Goal: Task Accomplishment & Management: Use online tool/utility

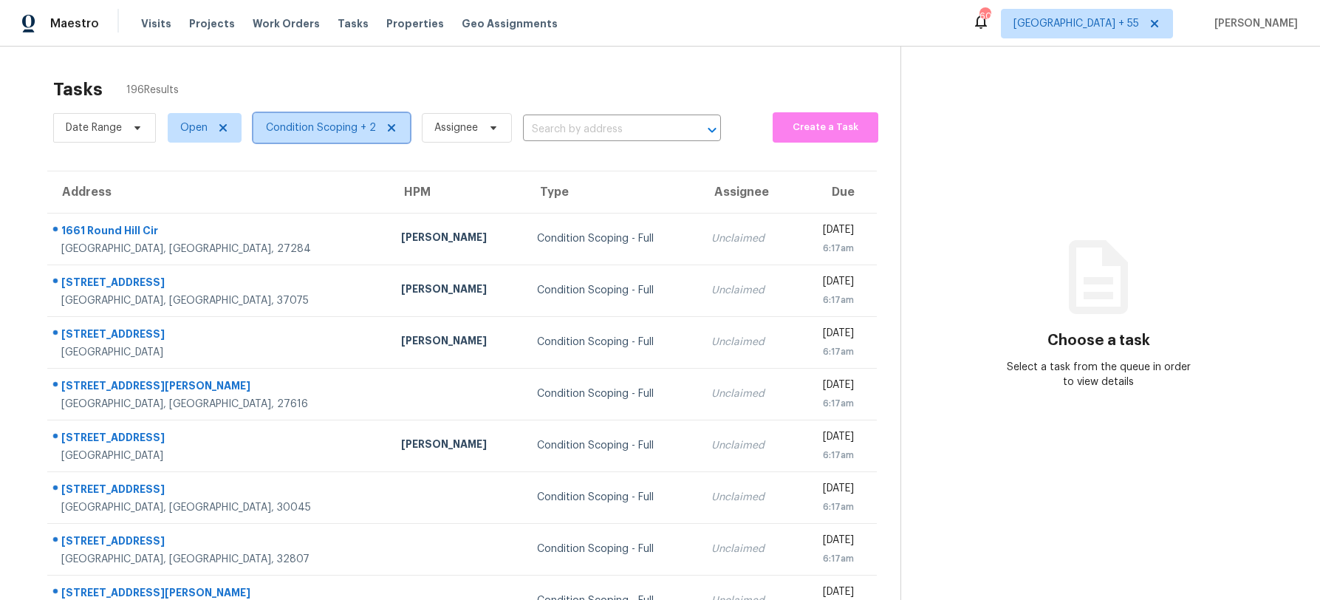
click at [362, 120] on span "Condition Scoping + 2" at bounding box center [321, 127] width 110 height 15
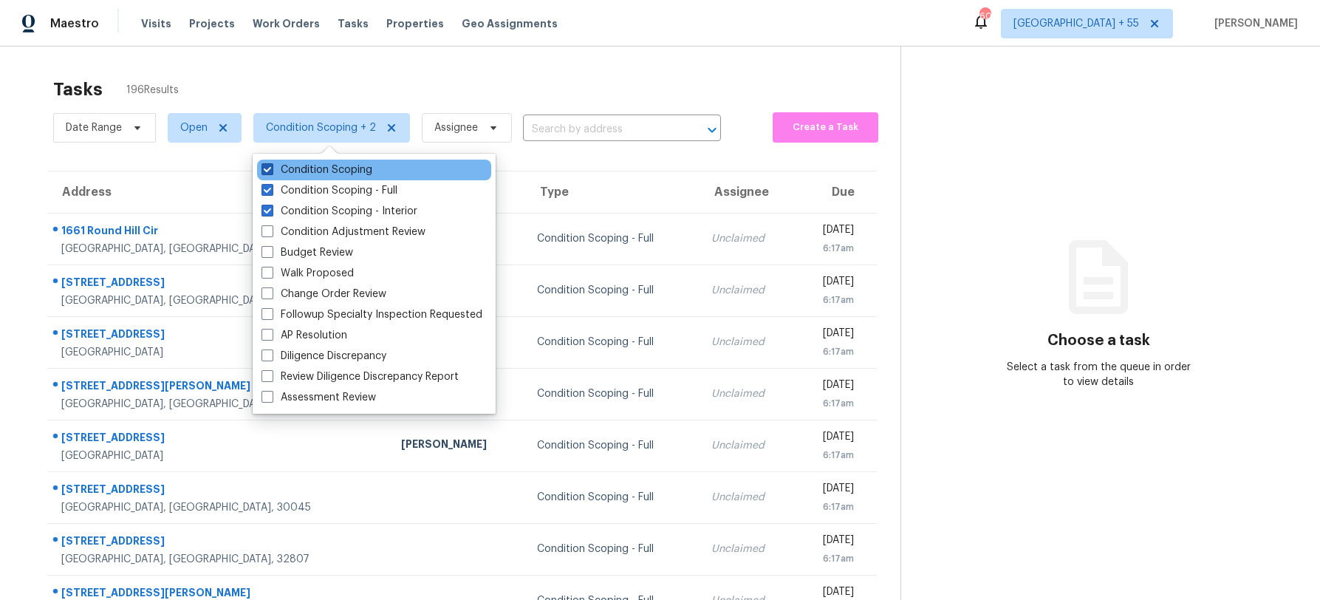
click at [318, 174] on label "Condition Scoping" at bounding box center [317, 170] width 111 height 15
click at [271, 172] on input "Condition Scoping" at bounding box center [267, 168] width 10 height 10
checkbox input "false"
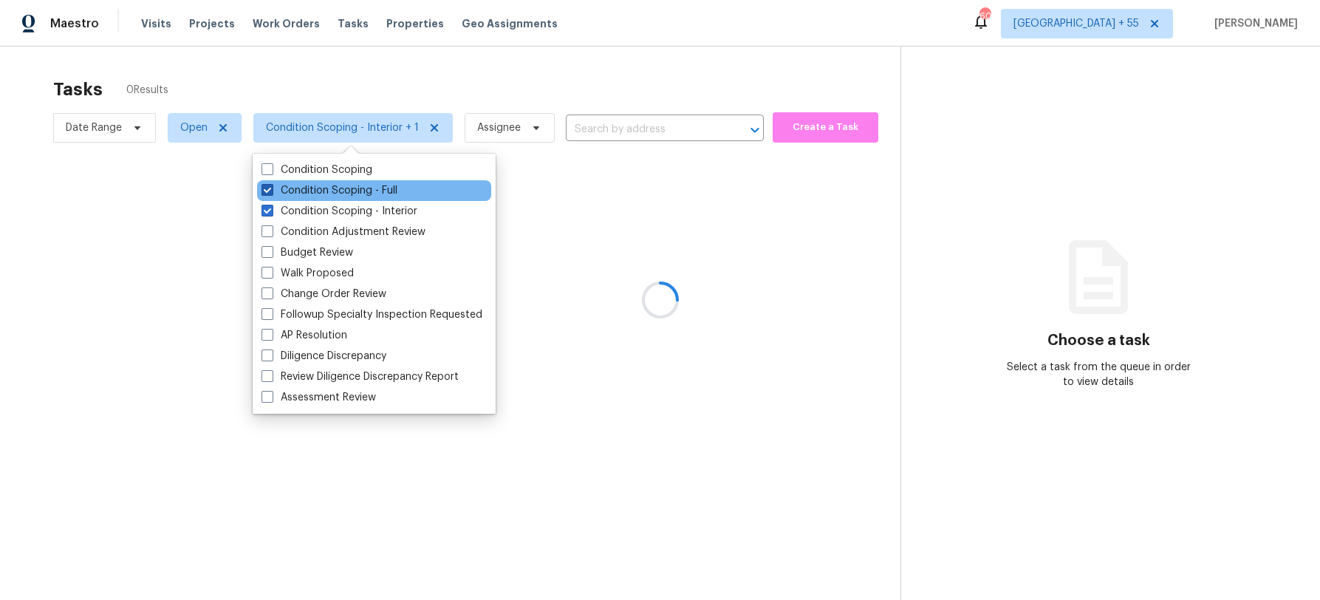
click at [313, 191] on label "Condition Scoping - Full" at bounding box center [330, 190] width 136 height 15
click at [271, 191] on input "Condition Scoping - Full" at bounding box center [267, 188] width 10 height 10
checkbox input "false"
click at [351, 72] on div at bounding box center [660, 300] width 1320 height 600
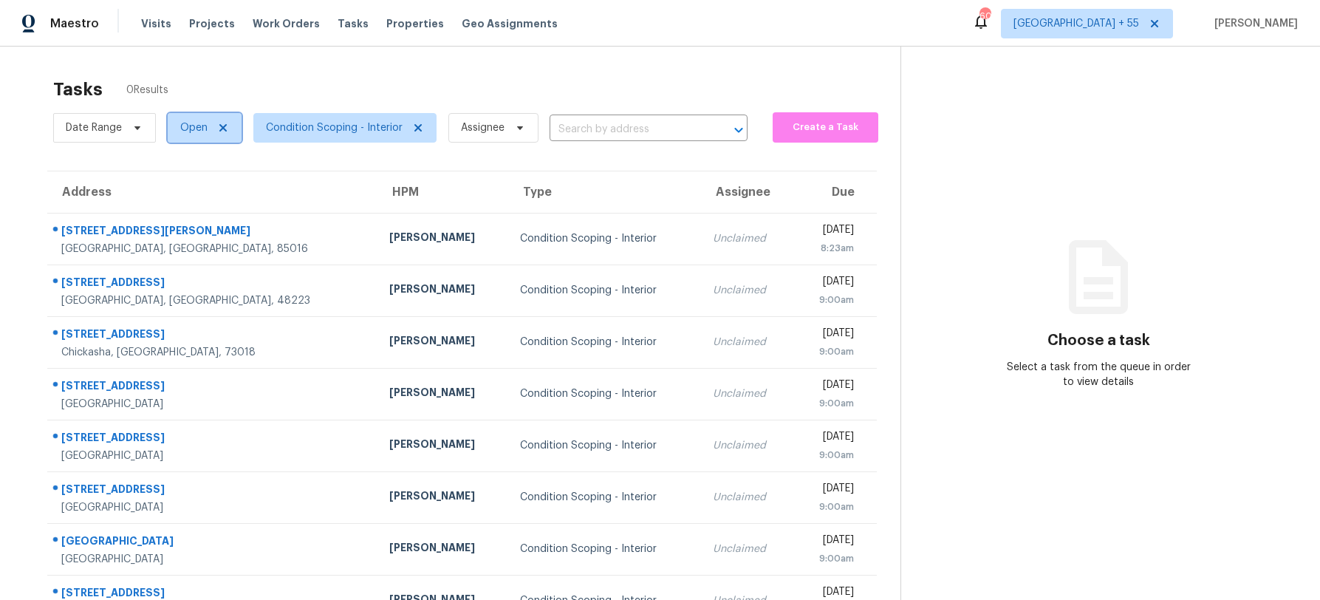
click at [194, 128] on span "Open" at bounding box center [193, 127] width 27 height 15
click at [139, 130] on icon at bounding box center [138, 128] width 12 height 12
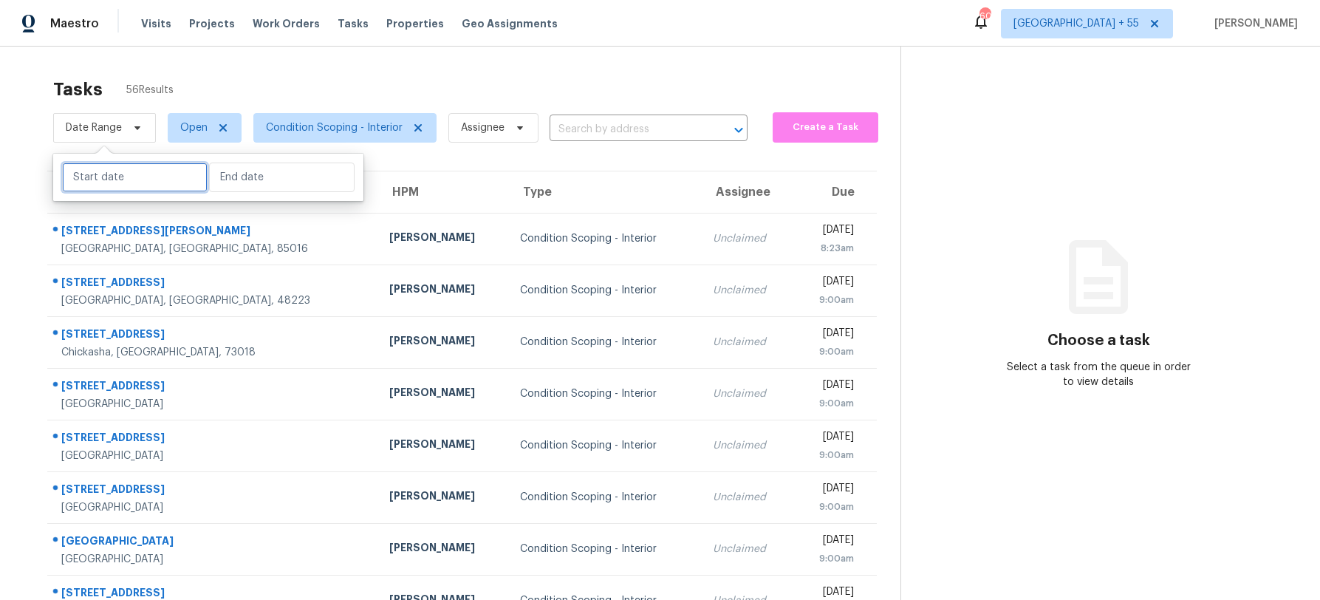
click at [133, 169] on input "text" at bounding box center [135, 178] width 146 height 30
select select "9"
select select "2025"
select select "10"
select select "2025"
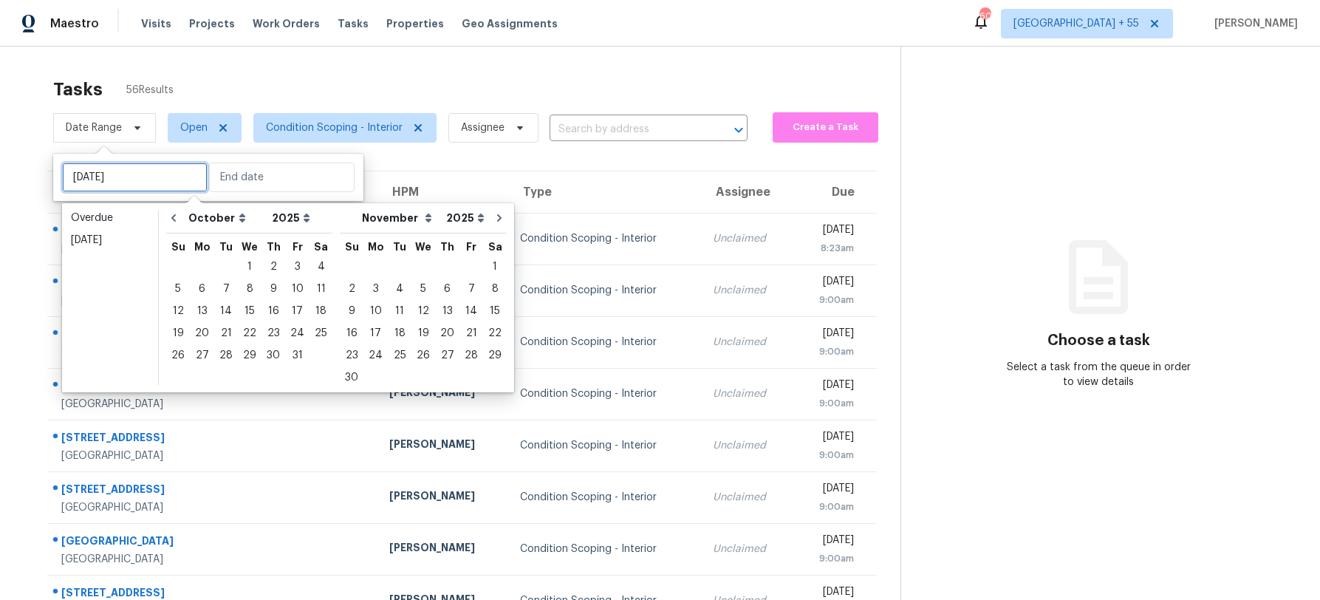
type input "[DATE]"
click at [168, 221] on icon "Go to previous month" at bounding box center [174, 218] width 12 height 12
select select "8"
select select "9"
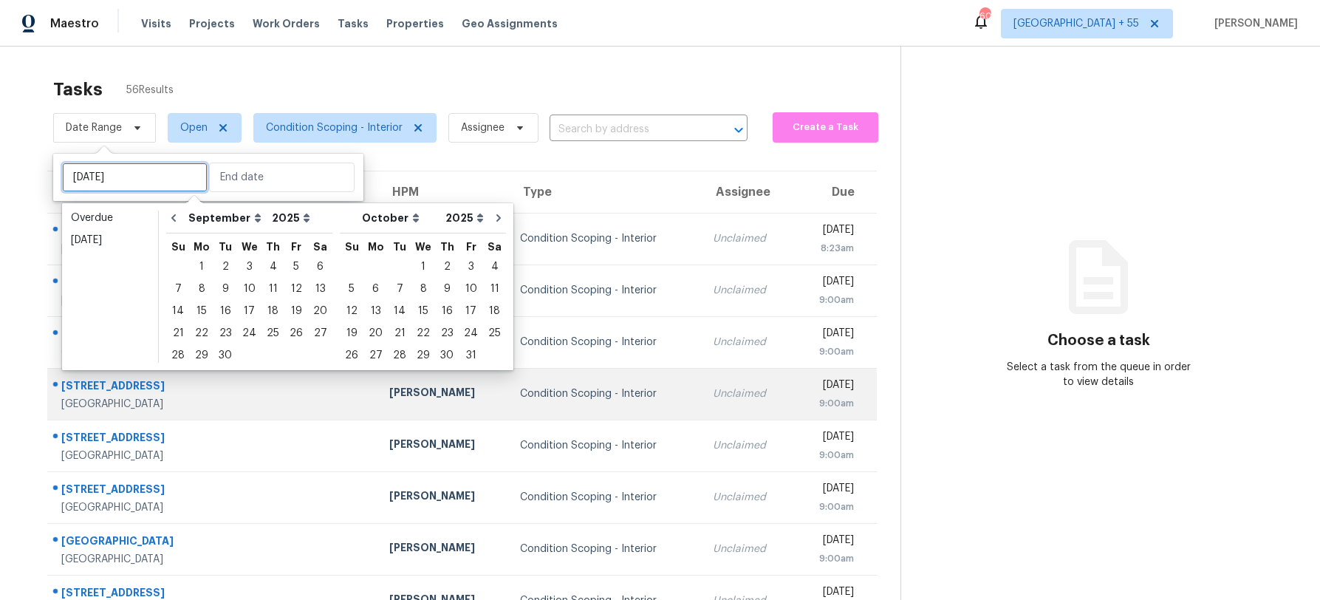
type input "[DATE]"
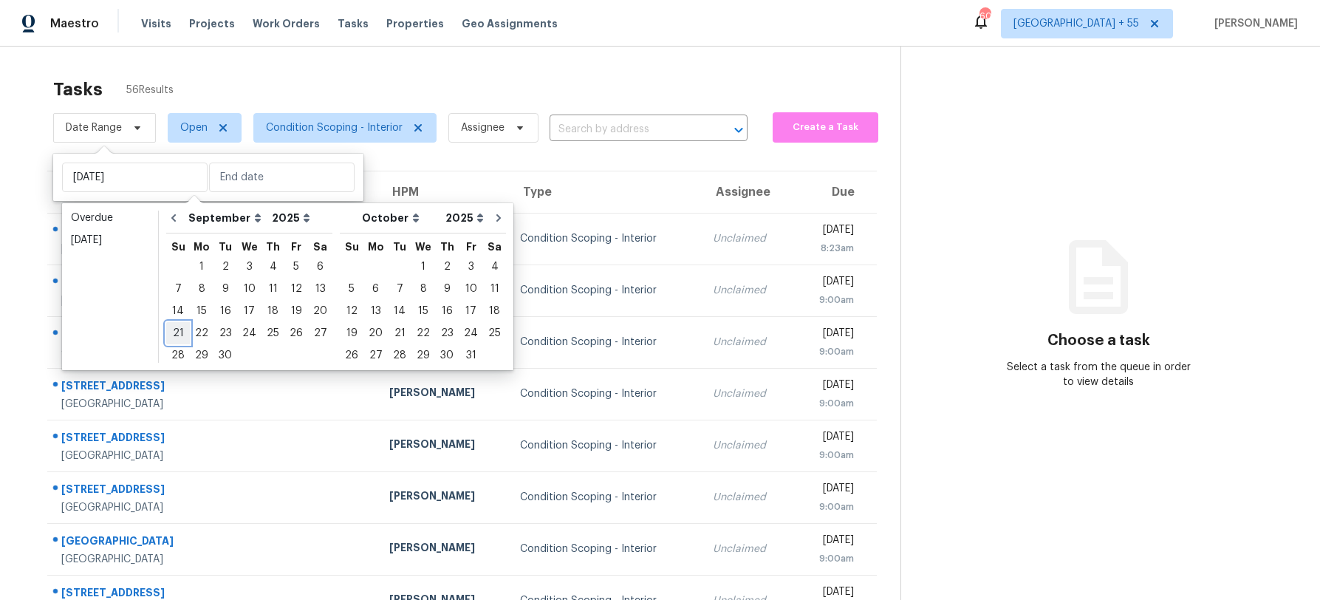
click at [179, 333] on div "21" at bounding box center [178, 333] width 24 height 21
type input "[DATE]"
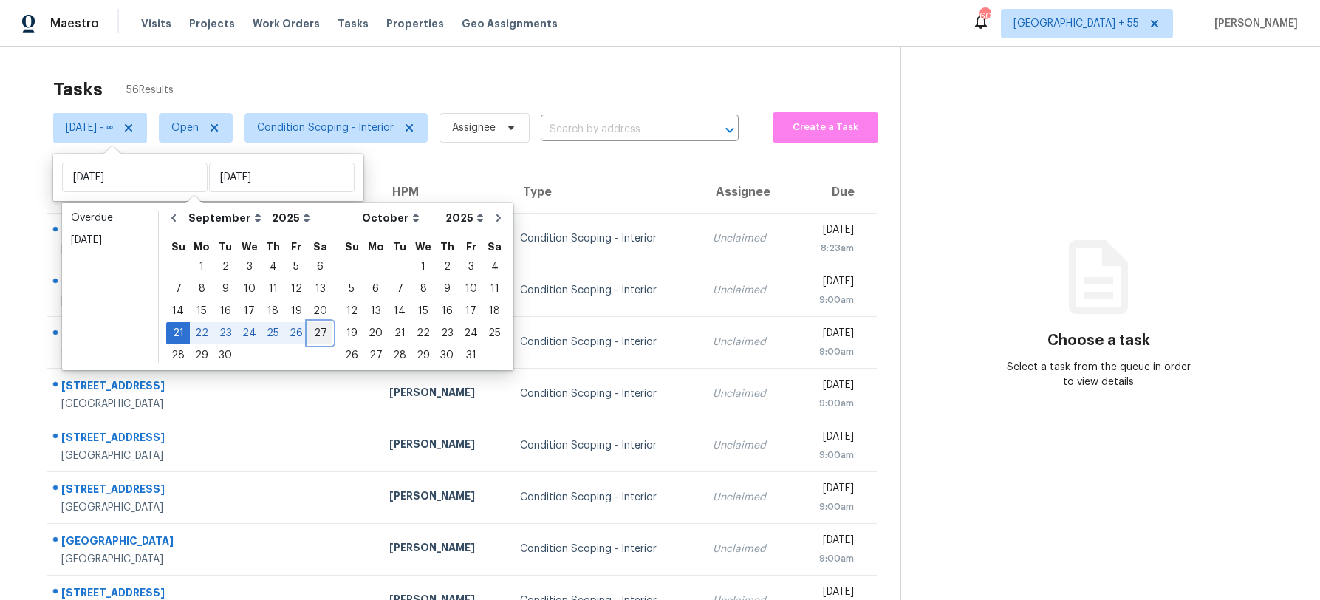
click at [314, 331] on div "27" at bounding box center [320, 333] width 24 height 21
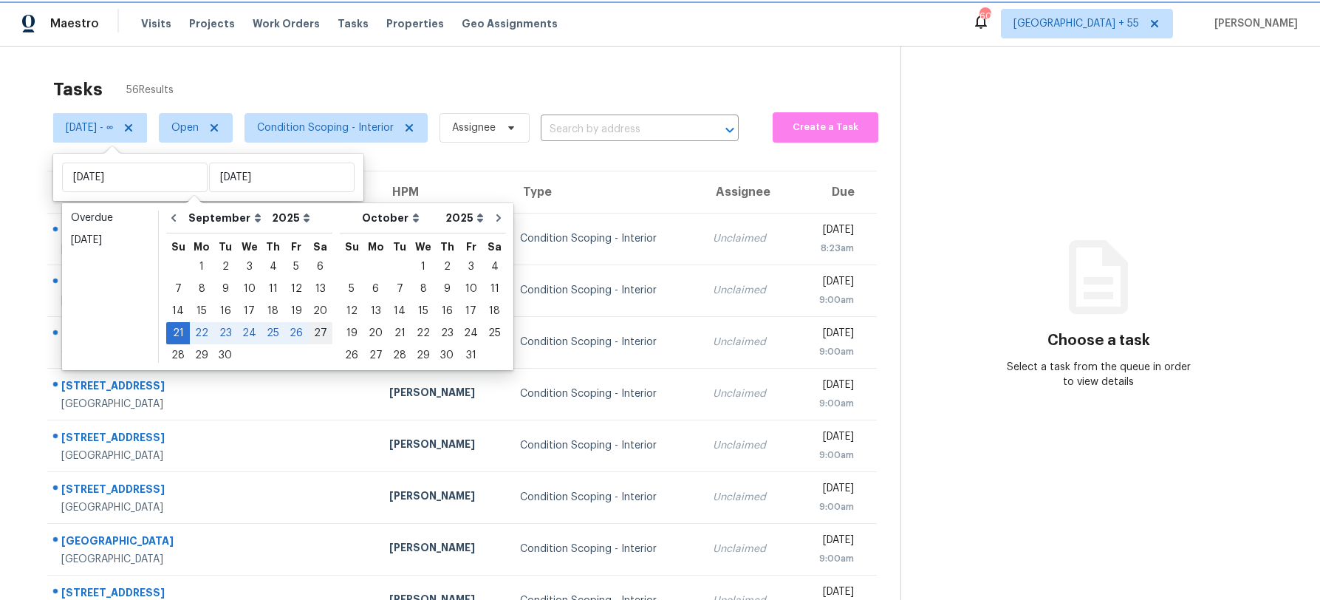
type input "[DATE]"
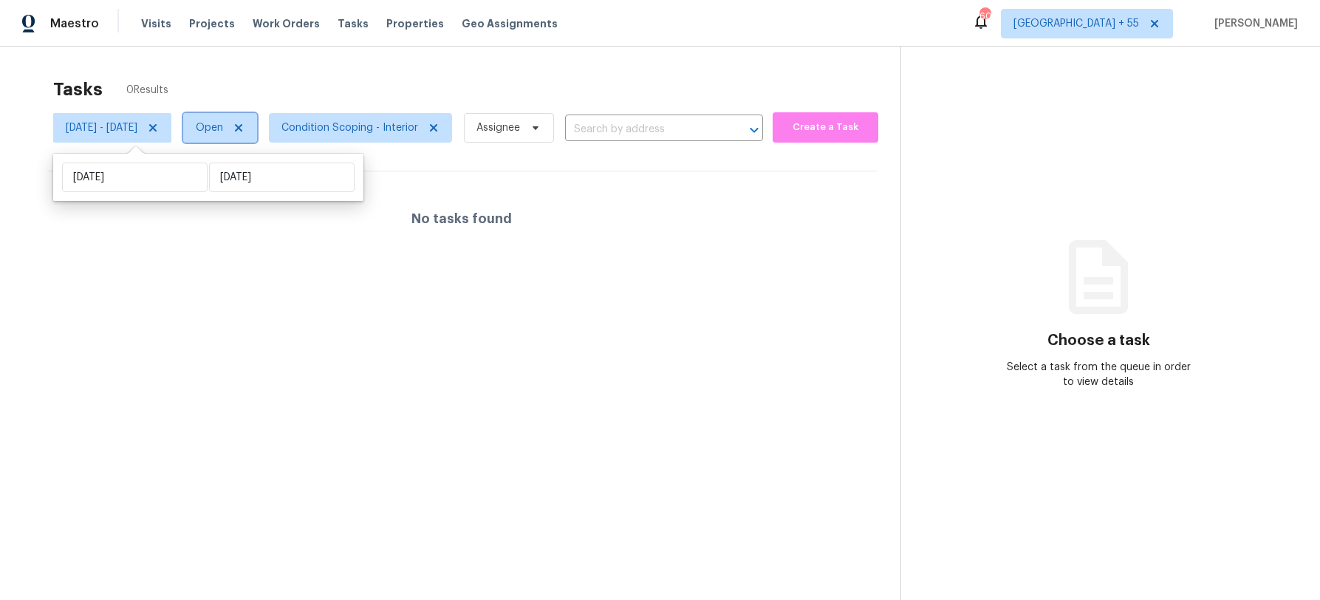
click at [223, 122] on span "Open" at bounding box center [209, 127] width 27 height 15
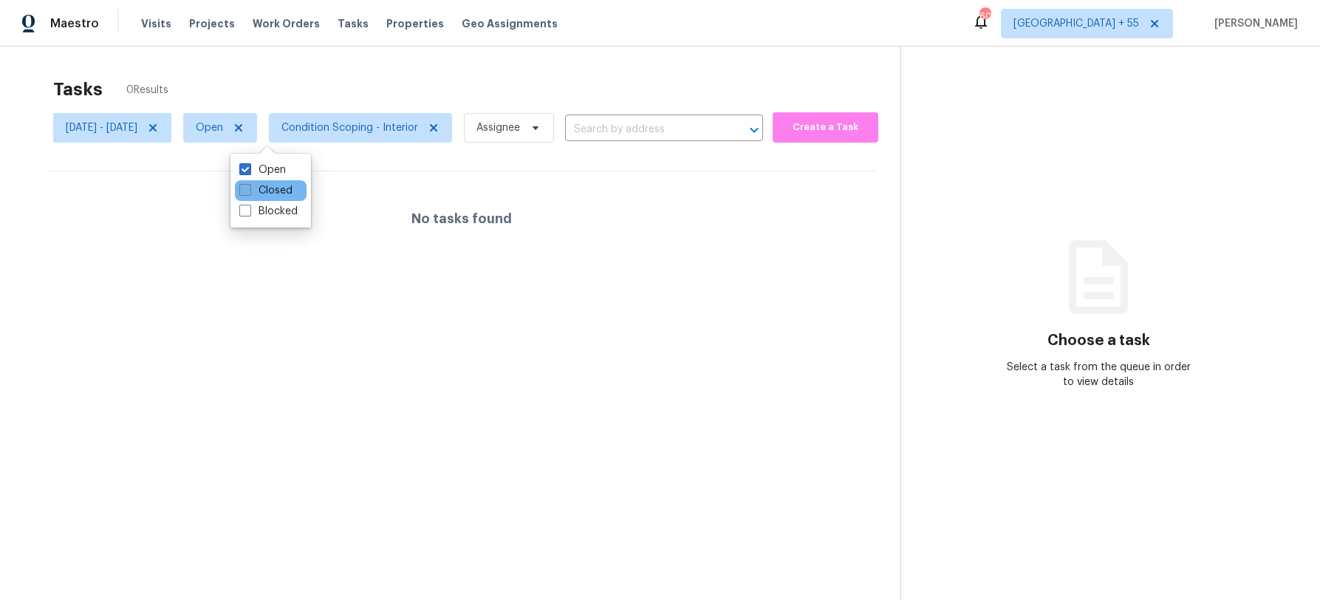
click at [260, 183] on label "Closed" at bounding box center [265, 190] width 53 height 15
click at [249, 183] on input "Closed" at bounding box center [244, 188] width 10 height 10
checkbox input "true"
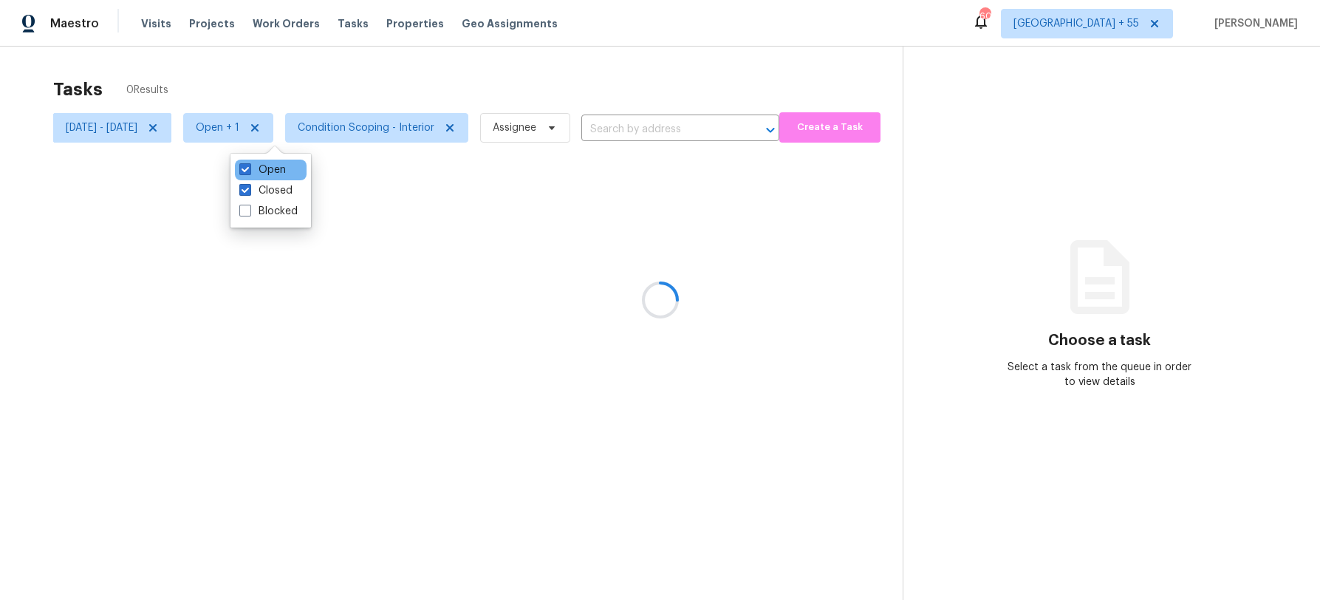
click at [260, 160] on div "Open" at bounding box center [271, 170] width 72 height 21
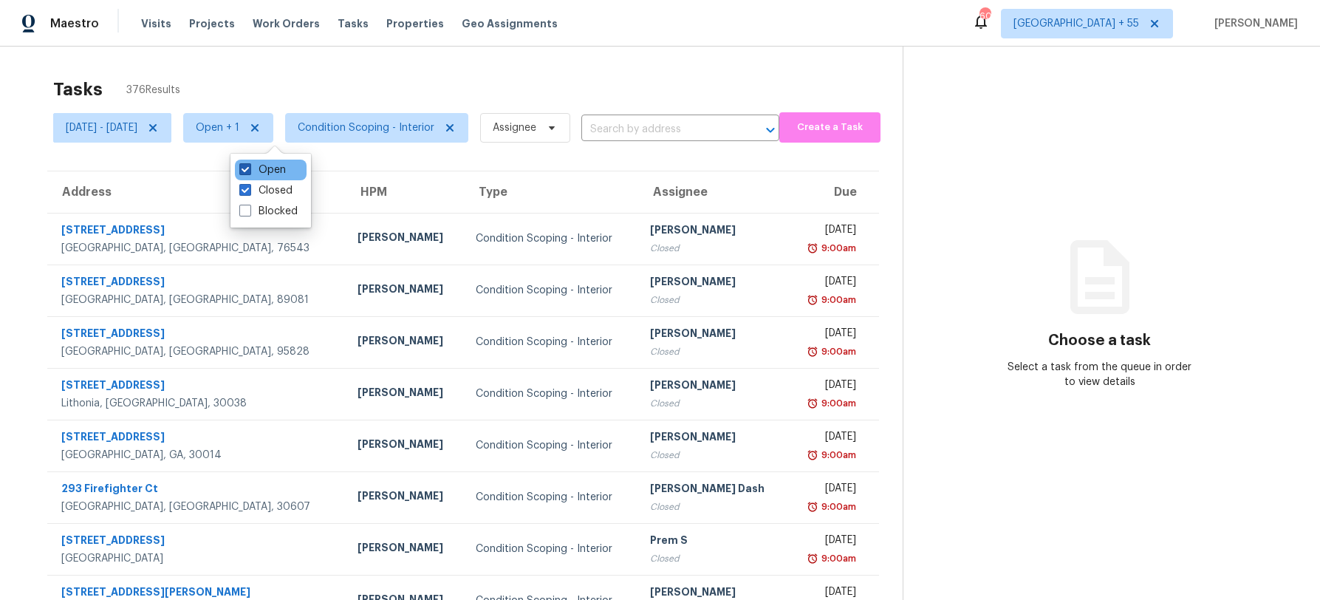
click at [261, 174] on label "Open" at bounding box center [262, 170] width 47 height 15
click at [249, 172] on input "Open" at bounding box center [244, 168] width 10 height 10
checkbox input "false"
click at [291, 70] on div "Tasks 376 Results" at bounding box center [476, 89] width 847 height 38
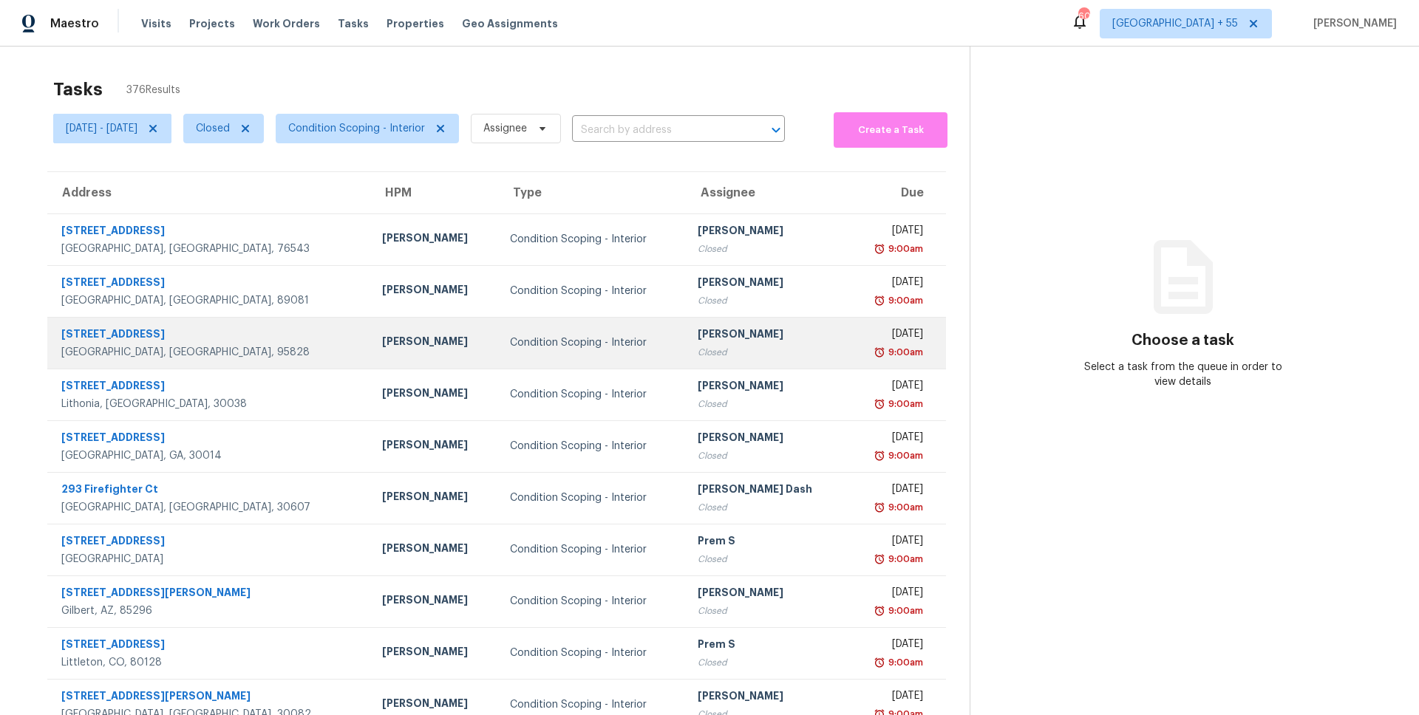
click at [129, 332] on div "[STREET_ADDRESS]" at bounding box center [209, 336] width 297 height 18
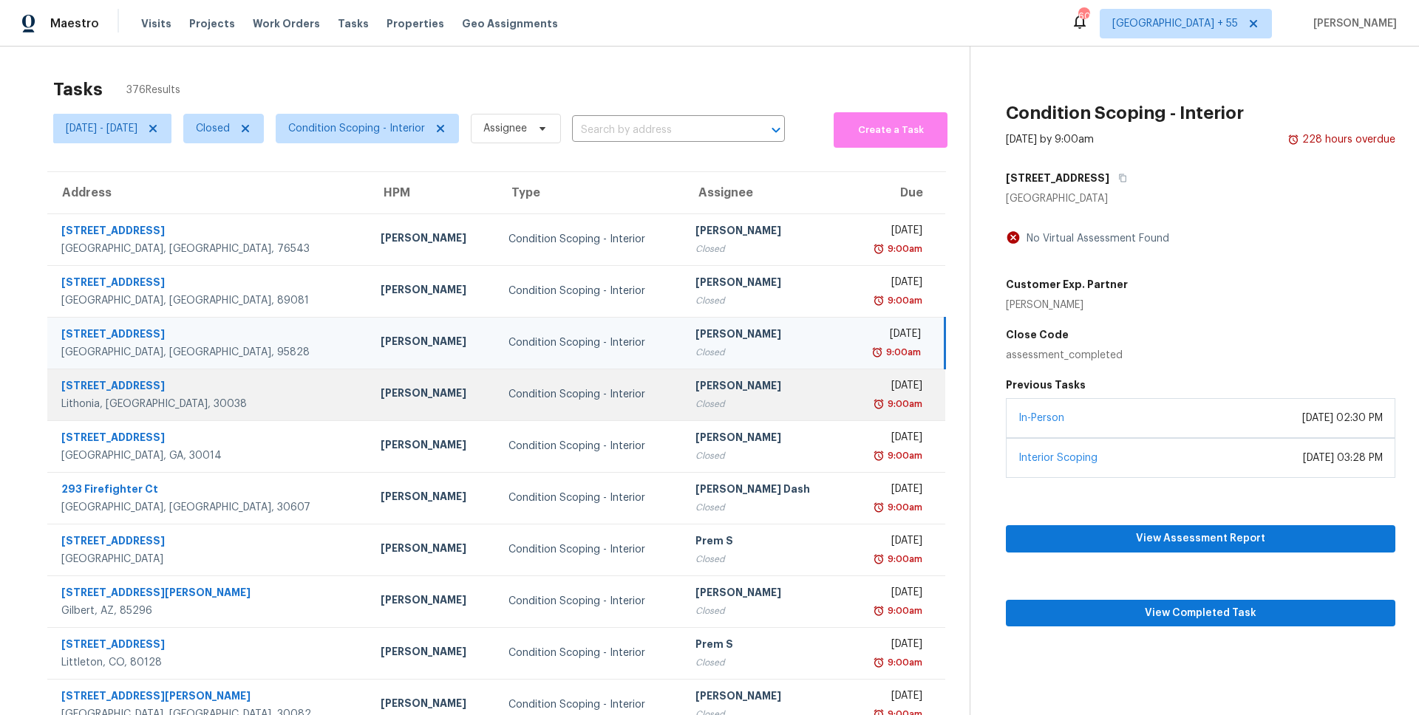
click at [107, 383] on div "[STREET_ADDRESS]" at bounding box center [209, 387] width 296 height 18
